Goal: Task Accomplishment & Management: Manage account settings

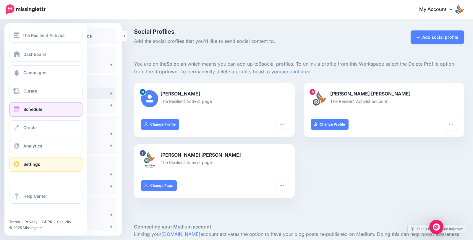
click at [22, 107] on link "Schedule" at bounding box center [45, 109] width 73 height 15
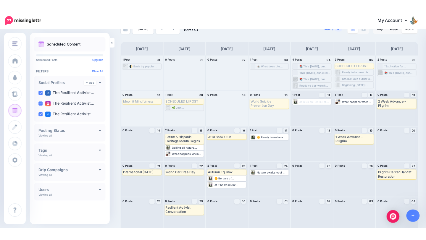
scroll to position [20, 0]
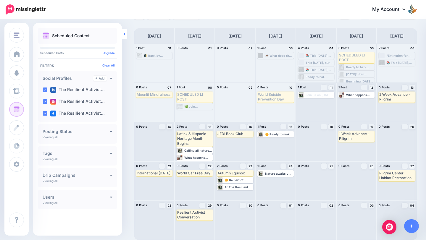
click at [124, 36] on link at bounding box center [124, 34] width 5 height 11
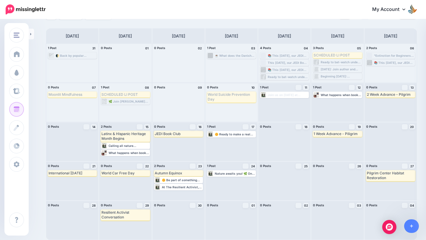
click at [242, 98] on div "World Suicide Prevention Day" at bounding box center [232, 97] width 48 height 10
click at [242, 105] on span "Delete" at bounding box center [246, 106] width 8 height 3
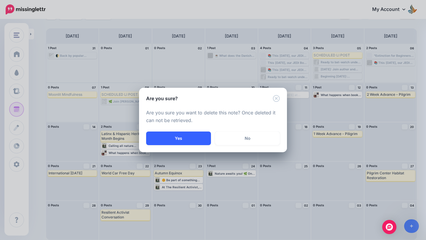
click at [176, 140] on button "Yes" at bounding box center [178, 139] width 65 height 14
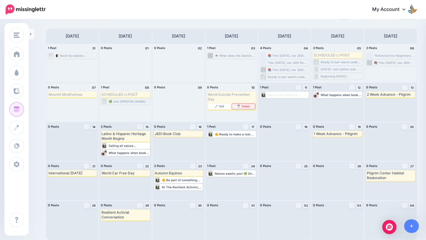
click at [241, 106] on link "Delete" at bounding box center [243, 106] width 23 height 5
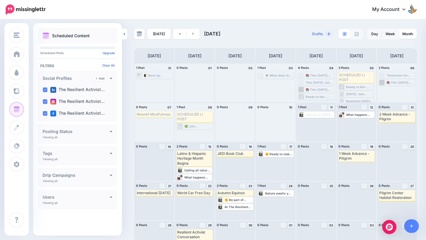
click at [124, 34] on icon at bounding box center [124, 34] width 1 height 2
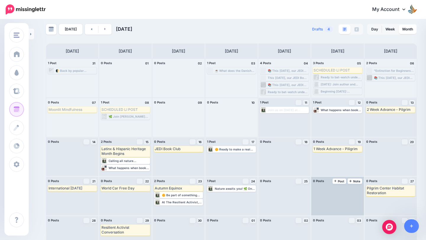
scroll to position [20, 0]
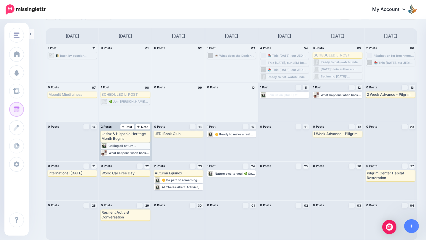
click at [139, 145] on div "Calling all nature enthusiasts and community champions! 🌳 On September 27th, we…" at bounding box center [129, 146] width 41 height 4
click at [104, 145] on div at bounding box center [104, 145] width 6 height 5
click at [106, 147] on div at bounding box center [104, 145] width 6 height 5
click at [112, 153] on img at bounding box center [113, 152] width 3 height 3
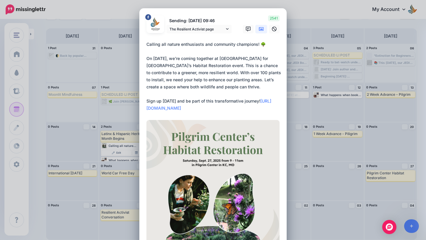
click at [303, 23] on div "Edit Post Loading Sending: 15th Sep 09:46 The Resilient Activist page" at bounding box center [213, 120] width 426 height 240
click at [300, 55] on div "Edit Post Loading Sending: 15th Sep 09:46 The Resilient Activist page" at bounding box center [213, 120] width 426 height 240
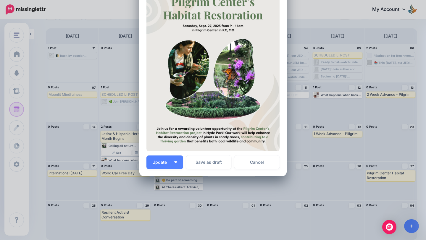
scroll to position [129, 0]
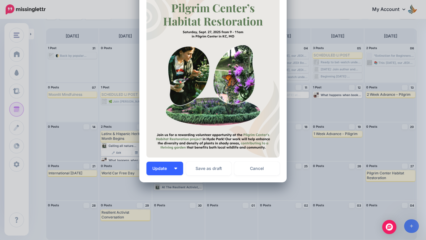
click at [175, 168] on img "button" at bounding box center [175, 169] width 3 height 2
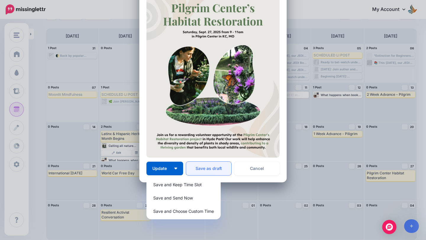
click at [206, 170] on button "Save as draft" at bounding box center [208, 169] width 45 height 14
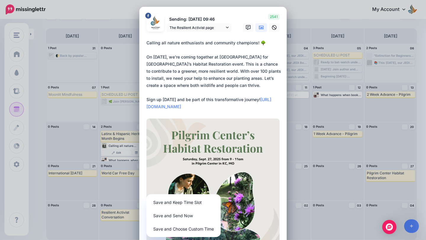
scroll to position [0, 0]
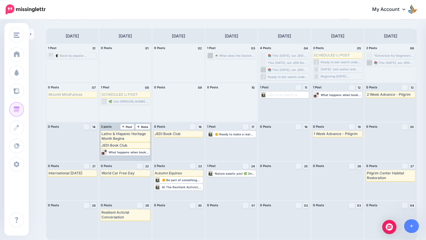
click at [137, 158] on div "Latinx & Hispanic Heritage Month Begins Edit Delete JEDI Book Club Edit Delete …" at bounding box center [125, 141] width 52 height 39
click at [143, 126] on span "Note" at bounding box center [142, 126] width 11 height 3
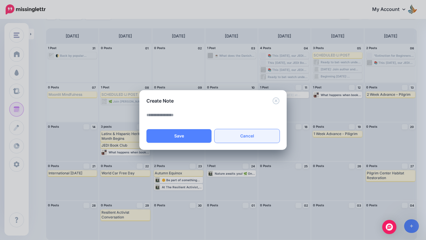
click at [241, 132] on link "Cancel" at bounding box center [246, 136] width 65 height 14
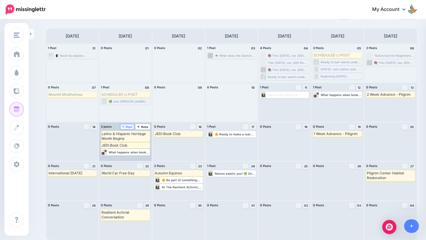
click at [125, 126] on span "Post" at bounding box center [127, 126] width 10 height 3
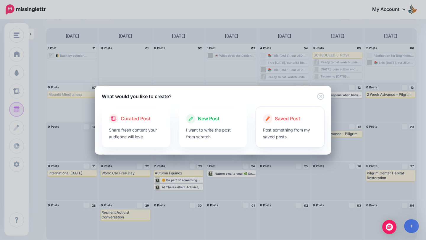
click at [288, 127] on p "Post something from my saved posts" at bounding box center [290, 134] width 54 height 14
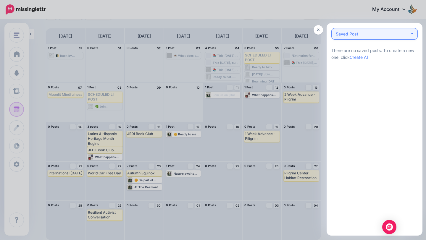
click at [385, 37] on button "Saved Post 0" at bounding box center [374, 34] width 86 height 12
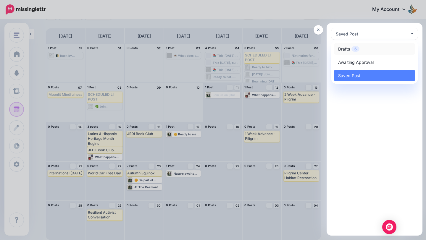
click at [368, 51] on link "Drafts 5" at bounding box center [375, 49] width 82 height 12
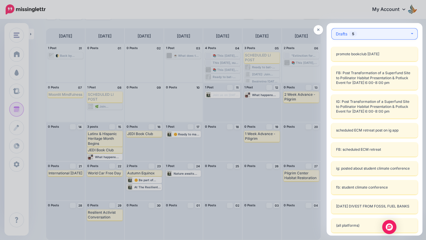
click at [391, 30] on button "Drafts 5" at bounding box center [374, 34] width 86 height 12
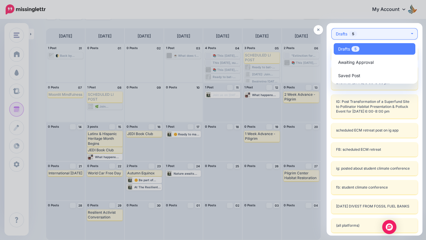
click at [391, 30] on div "Drafts 5" at bounding box center [373, 33] width 74 height 7
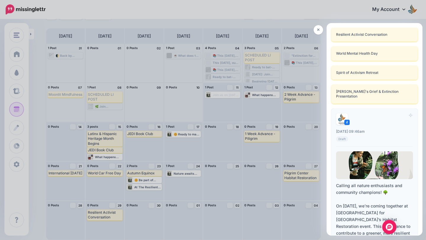
scroll to position [3153, 0]
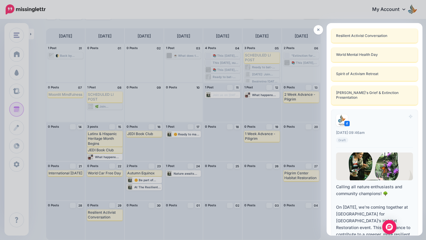
click at [389, 131] on div "09:46am Mon, September 15, 2025 09:46am Draft" at bounding box center [374, 137] width 77 height 12
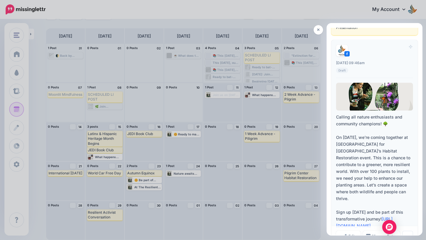
scroll to position [3249, 0]
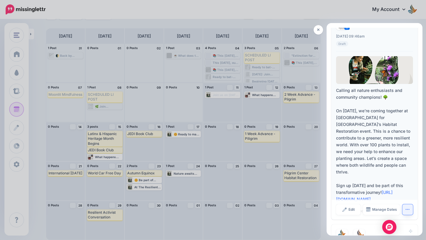
click at [407, 204] on button "button" at bounding box center [407, 209] width 11 height 11
click at [383, 204] on link "Manage Dates" at bounding box center [381, 209] width 37 height 11
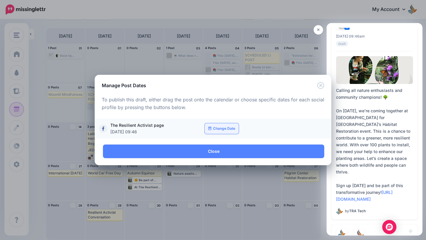
click at [222, 130] on link "Change Date" at bounding box center [222, 128] width 34 height 11
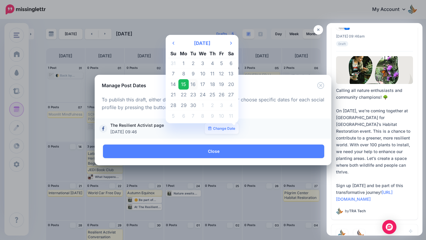
click at [194, 81] on td "16" at bounding box center [193, 84] width 9 height 11
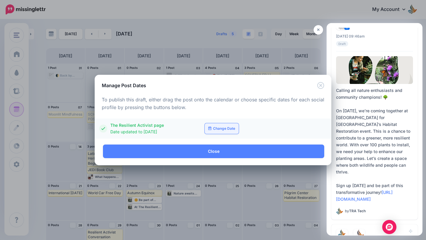
click at [221, 129] on link "Change Date" at bounding box center [222, 128] width 34 height 11
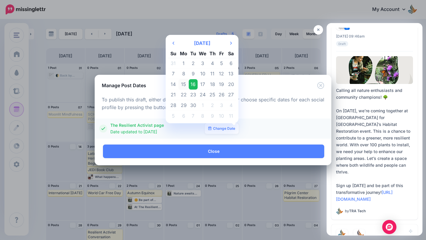
click at [184, 82] on td "15" at bounding box center [183, 84] width 10 height 11
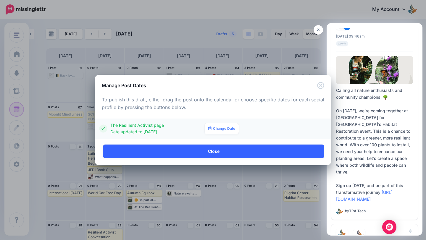
click at [186, 154] on link "Close" at bounding box center [213, 152] width 221 height 14
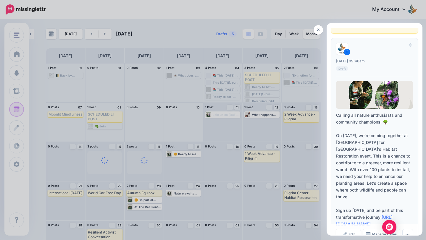
scroll to position [3216, 0]
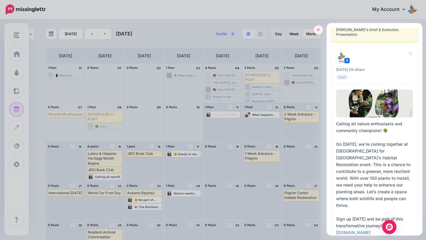
click at [318, 25] on link at bounding box center [317, 29] width 9 height 9
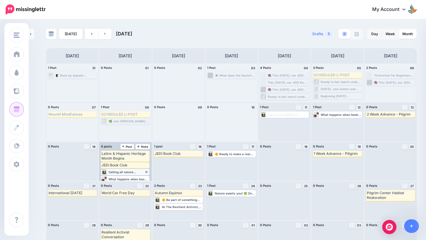
scroll to position [4, 0]
click at [121, 168] on div "Calling all nature enthusiasts and community champions! 🌳 On September 27th, we…" at bounding box center [129, 168] width 40 height 4
click at [122, 169] on div "Calling all nature enthusiasts and community champions! 🌳 On September 27th, we…" at bounding box center [129, 168] width 40 height 4
click at [120, 168] on div "Calling all nature enthusiasts and community champions! 🌳 On September 27th, we…" at bounding box center [129, 168] width 40 height 4
click at [118, 176] on span "Edit" at bounding box center [118, 175] width 5 height 3
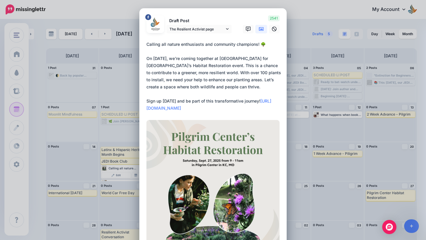
click at [367, 134] on div "Edit Post Loading Draft Post The Resilient Activist page" at bounding box center [213, 120] width 426 height 240
click at [295, 50] on div "Edit Post Loading Draft Post The Resilient Activist page" at bounding box center [213, 120] width 426 height 240
click at [309, 28] on div "Edit Post Loading Draft Post The Resilient Activist page" at bounding box center [213, 120] width 426 height 240
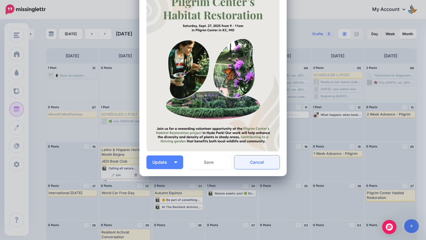
click at [257, 165] on link "Cancel" at bounding box center [256, 163] width 45 height 14
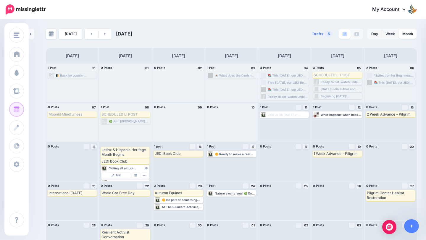
scroll to position [20, 0]
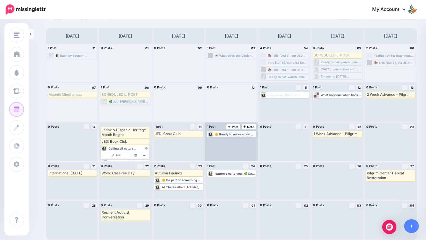
click at [226, 133] on div "🌼 Ready to make a real impact? Join us on September 27th for a day of community…" at bounding box center [235, 134] width 41 height 4
click at [227, 140] on link "Edit" at bounding box center [222, 141] width 29 height 5
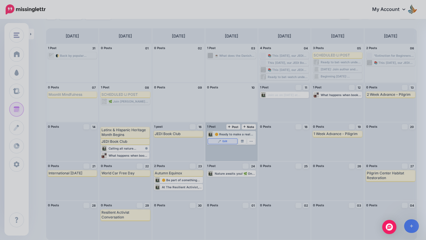
scroll to position [0, 0]
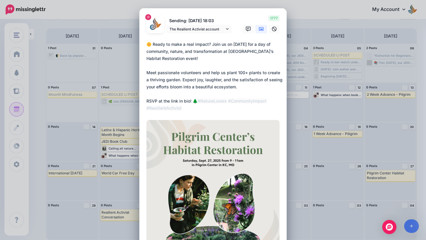
click at [372, 122] on div "Edit Post Loading Sending: [DATE] 18:03 The Resilient Activist account" at bounding box center [213, 120] width 426 height 240
click at [347, 69] on div "Edit Post Loading Sending: [DATE] 18:03 The Resilient Activist account" at bounding box center [213, 120] width 426 height 240
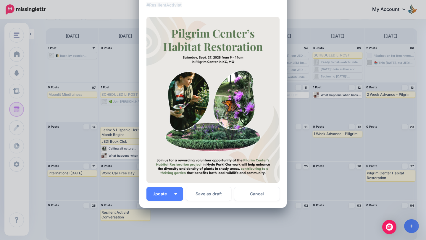
scroll to position [135, 0]
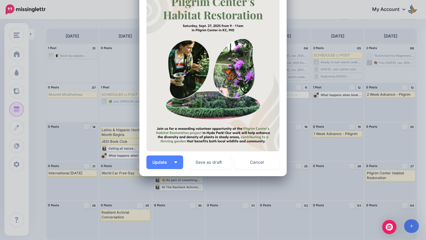
click at [253, 170] on div "Loading Sending: 17th Sep 18:03 The Resilient Activist account" at bounding box center [212, 24] width 147 height 303
click at [254, 165] on link "Cancel" at bounding box center [256, 163] width 45 height 14
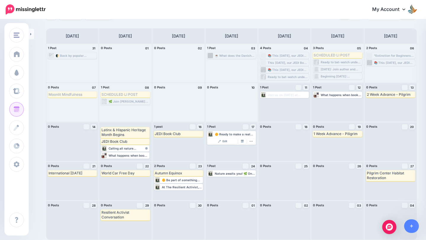
scroll to position [0, 0]
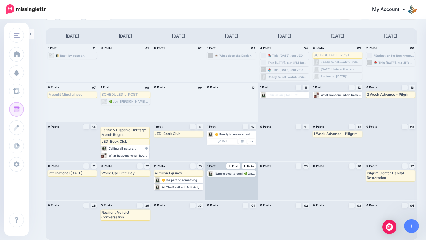
click at [221, 174] on div "Nature awaits you! 🌿 On September 27th, roll up your sleeves and join us at Hyd…" at bounding box center [235, 174] width 41 height 4
click at [229, 179] on link "Edit" at bounding box center [222, 180] width 29 height 5
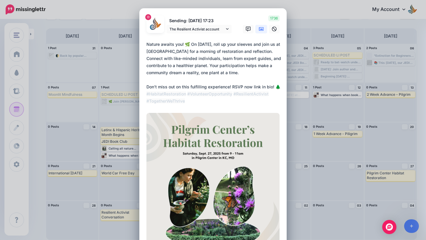
click at [340, 124] on div "Edit Post Loading Sending: 24th Sep 17:23 The Resilient Activist account" at bounding box center [213, 120] width 426 height 240
click at [313, 67] on div "Edit Post Loading Sending: 24th Sep 17:23 The Resilient Activist account" at bounding box center [213, 120] width 426 height 240
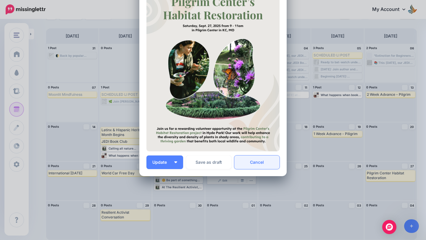
click at [261, 160] on link "Cancel" at bounding box center [256, 163] width 45 height 14
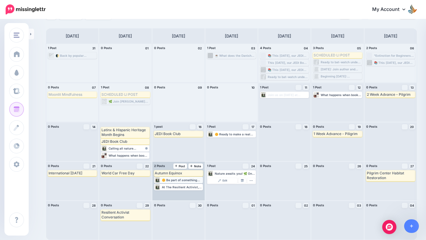
click at [167, 181] on div "🌼 Be part of something bigger on September 27th at Hyde Park! Join us for Pilgr…" at bounding box center [182, 180] width 41 height 4
click at [172, 187] on span "Edit" at bounding box center [171, 187] width 5 height 3
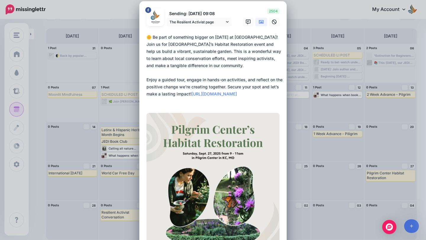
scroll to position [5, 0]
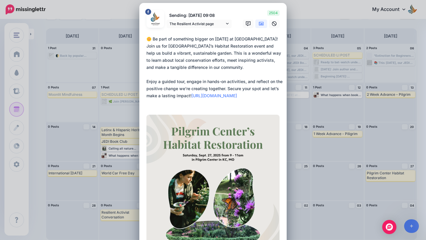
click at [346, 111] on div "Edit Post Loading Sending: 23rd Sep 09:08 The Resilient Activist page" at bounding box center [213, 120] width 426 height 240
click at [347, 112] on div "Edit Post Loading Sending: 23rd Sep 09:08 The Resilient Activist page" at bounding box center [213, 120] width 426 height 240
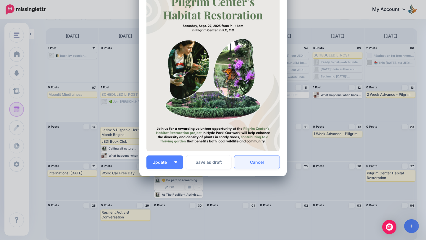
click at [264, 164] on link "Cancel" at bounding box center [256, 163] width 45 height 14
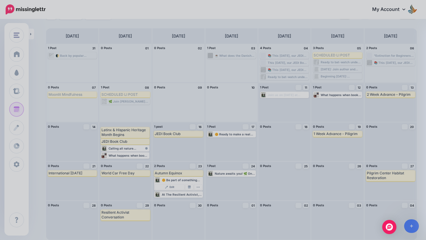
scroll to position [0, 0]
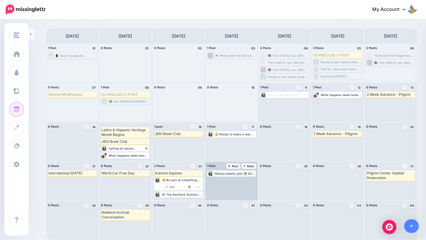
click at [224, 174] on div "Nature awaits you! 🌿 On September 27th, roll up your sleeves and join us at Hyd…" at bounding box center [235, 174] width 41 height 4
click at [226, 181] on span "Edit" at bounding box center [224, 180] width 5 height 3
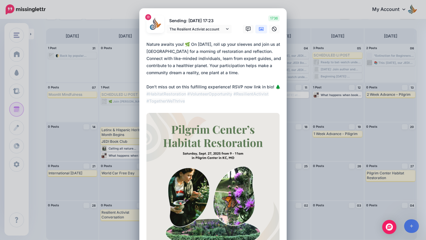
click at [327, 35] on div "Edit Post Loading Sending: 24th Sep 17:23 The Resilient Activist account" at bounding box center [213, 120] width 426 height 240
click at [325, 5] on div "Edit Post Loading Sending: 24th Sep 17:23 The Resilient Activist account" at bounding box center [213, 120] width 426 height 240
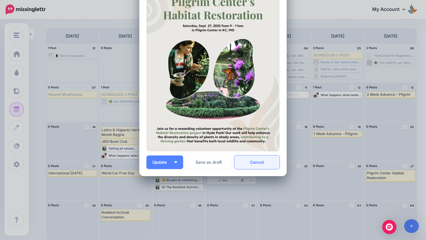
click at [262, 168] on link "Cancel" at bounding box center [256, 163] width 45 height 14
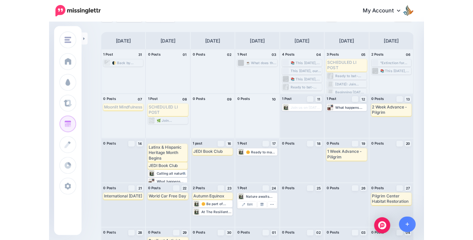
scroll to position [3216, 0]
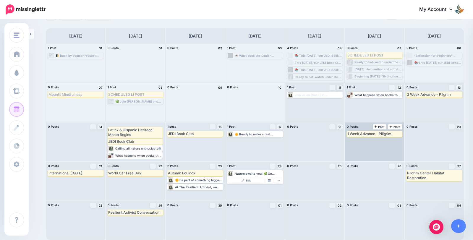
click at [359, 135] on div "1 Week Advance - Piligrim" at bounding box center [374, 134] width 54 height 5
click at [390, 140] on span "Delete" at bounding box center [390, 140] width 8 height 3
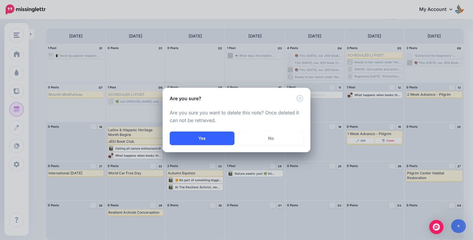
click at [226, 140] on button "Yes" at bounding box center [202, 139] width 65 height 14
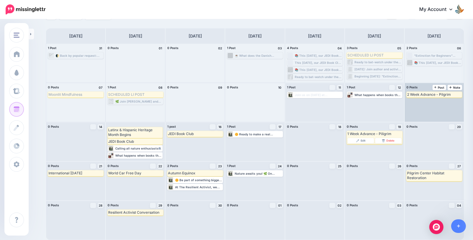
click at [425, 94] on div "2 Week Advance - Pilgrim" at bounding box center [434, 94] width 54 height 5
click at [425, 102] on img at bounding box center [443, 101] width 3 height 3
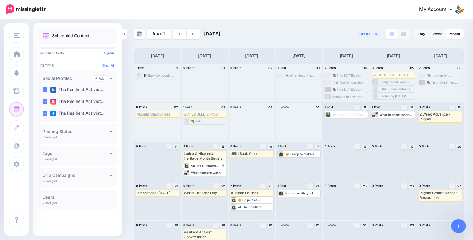
scroll to position [20, 0]
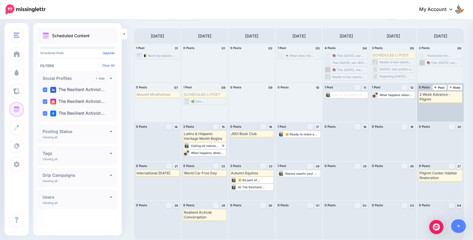
click at [439, 100] on div "2 Week Advance - Pilgrim" at bounding box center [441, 97] width 42 height 10
click at [449, 107] on span "Delete" at bounding box center [453, 106] width 8 height 3
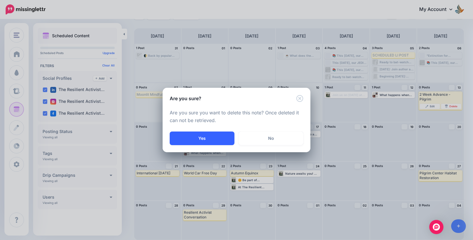
click at [221, 142] on button "Yes" at bounding box center [202, 139] width 65 height 14
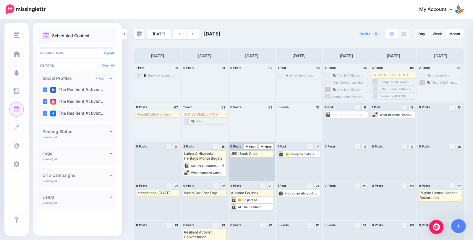
click at [250, 153] on div "JEDI Book Club" at bounding box center [252, 153] width 42 height 5
click at [250, 173] on div "JEDI Book Club Edit Delete" at bounding box center [252, 161] width 47 height 39
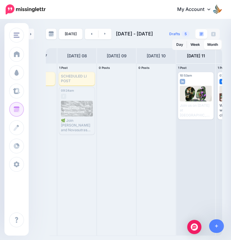
scroll to position [0, 27]
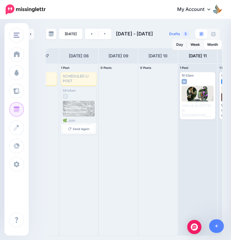
click at [82, 114] on div at bounding box center [79, 109] width 32 height 16
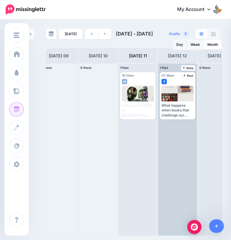
scroll to position [0, 101]
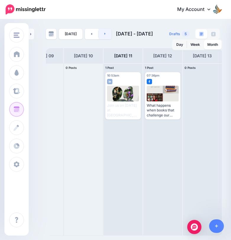
click at [103, 31] on link at bounding box center [104, 34] width 13 height 11
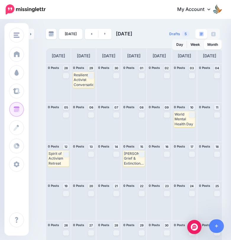
scroll to position [0, 0]
click at [92, 32] on link at bounding box center [91, 33] width 13 height 11
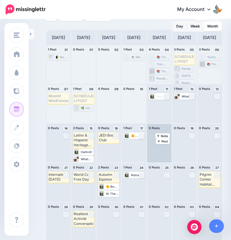
scroll to position [20, 0]
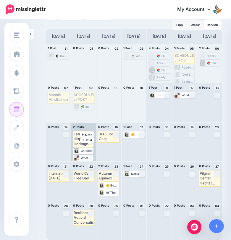
click at [82, 158] on div "What happens when books that challenge our country's white-supremacist, ableist…" at bounding box center [87, 158] width 12 height 4
click at [81, 158] on div "What happens when books that challenge our country's white-supremacist, ableist…" at bounding box center [87, 158] width 12 height 4
click at [82, 158] on div "What happens when books that challenge our country's white-supremacist, ableist…" at bounding box center [87, 158] width 12 height 4
click at [82, 157] on div "What happens when books that challenge our country's white-supremacist, ableist…" at bounding box center [87, 158] width 12 height 4
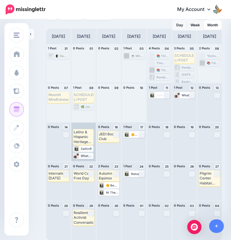
click at [83, 153] on div "What happens when books that challenge our country's white-supremacist, ableist…" at bounding box center [83, 155] width 19 height 5
click at [79, 161] on link "Edit" at bounding box center [80, 162] width 12 height 5
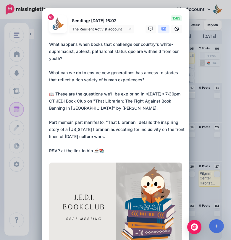
click at [204, 96] on div "Edit Post Loading Sending: [DATE] 16:02 The Resilient Activist account" at bounding box center [115, 120] width 231 height 240
click at [203, 69] on div "Edit Post Loading Sending: [DATE] 16:02 The Resilient Activist account" at bounding box center [115, 120] width 231 height 240
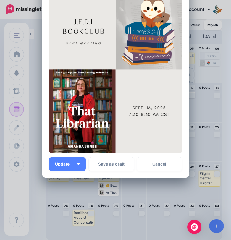
scroll to position [177, 0]
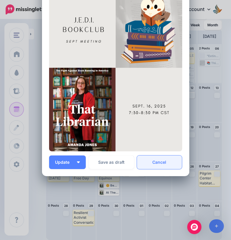
click at [158, 164] on link "Cancel" at bounding box center [159, 163] width 45 height 14
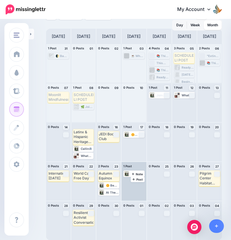
scroll to position [2, 0]
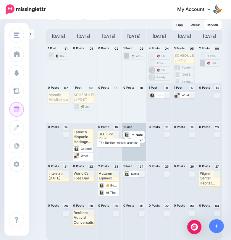
click at [125, 136] on div at bounding box center [127, 134] width 6 height 5
click at [127, 142] on img at bounding box center [127, 141] width 3 height 3
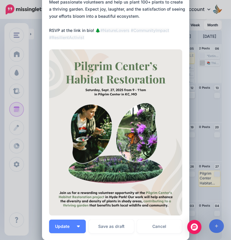
scroll to position [135, 0]
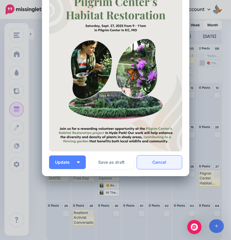
click at [151, 167] on link "Cancel" at bounding box center [159, 163] width 45 height 14
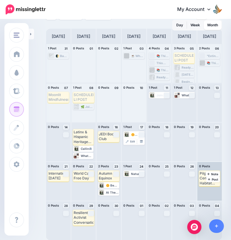
scroll to position [20, 0]
